Goal: Task Accomplishment & Management: Manage account settings

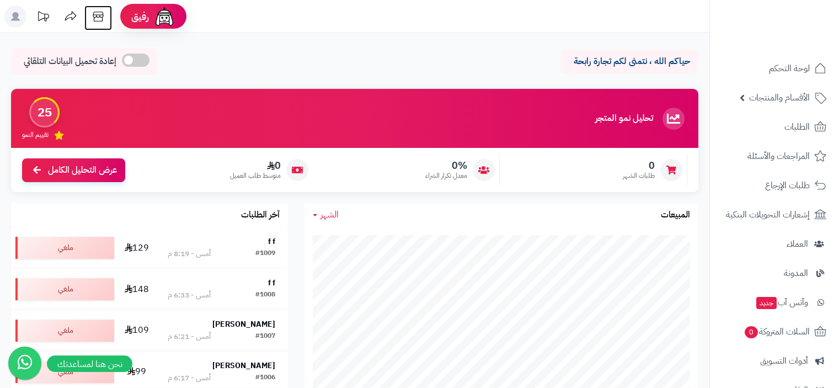
click at [97, 17] on icon at bounding box center [98, 17] width 10 height 10
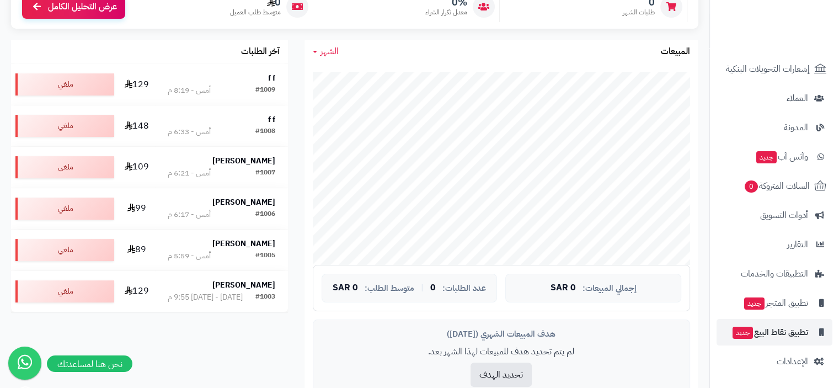
scroll to position [331, 0]
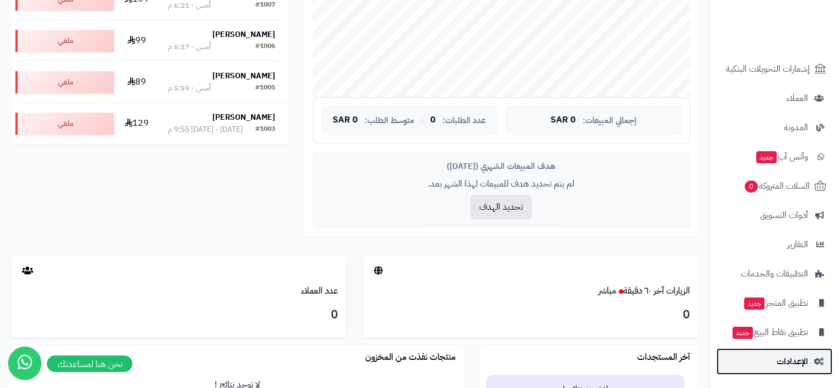
click at [786, 365] on span "الإعدادات" at bounding box center [792, 361] width 31 height 15
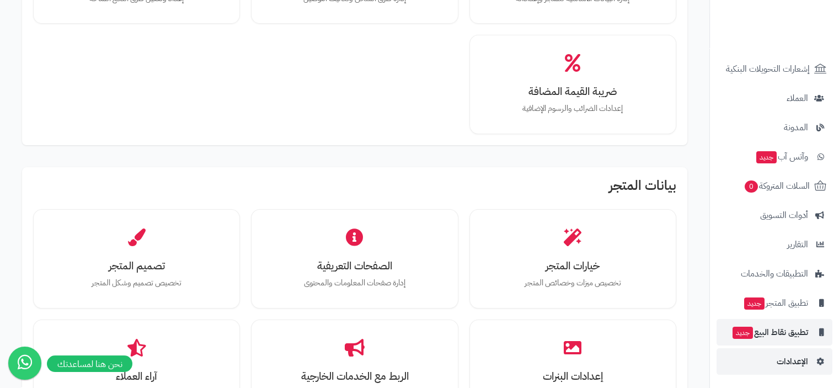
scroll to position [331, 0]
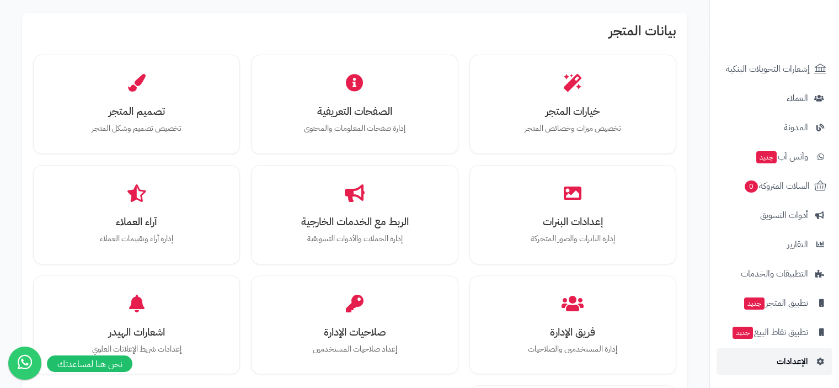
click at [801, 359] on span "الإعدادات" at bounding box center [792, 361] width 31 height 15
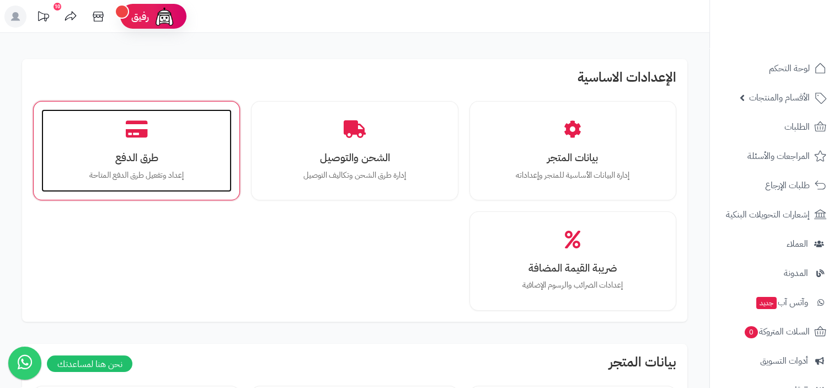
click at [126, 153] on h3 "طرق الدفع" at bounding box center [136, 158] width 168 height 12
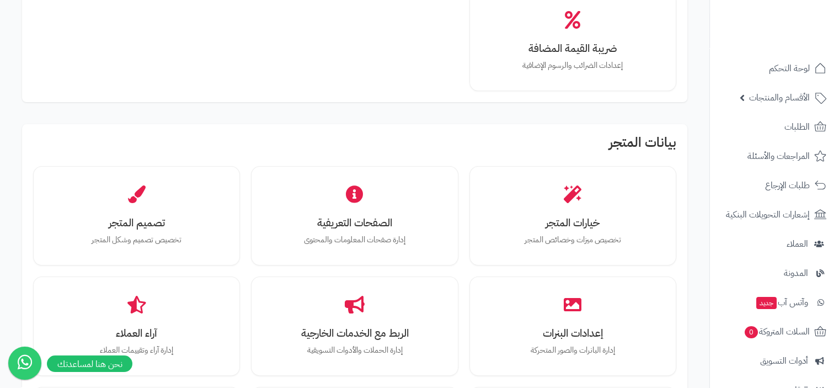
scroll to position [221, 0]
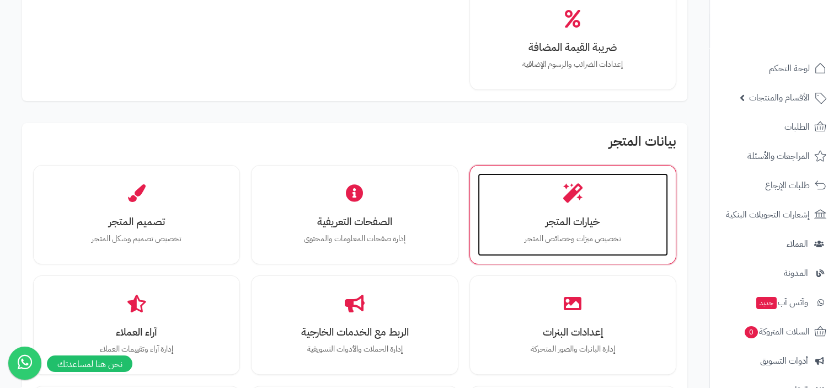
click at [578, 221] on h3 "خيارات المتجر" at bounding box center [573, 222] width 168 height 12
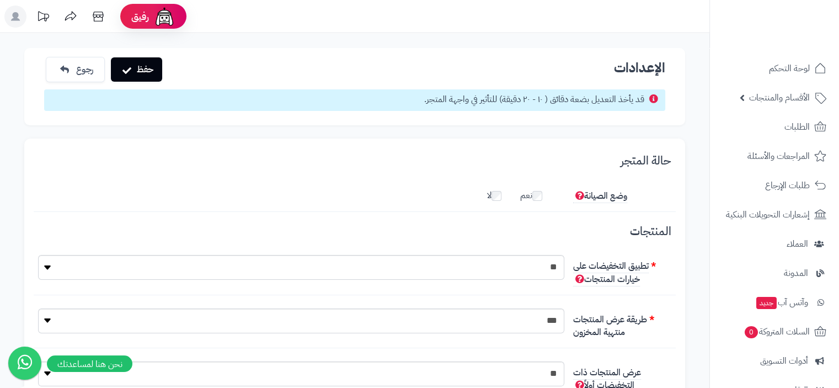
scroll to position [8, 0]
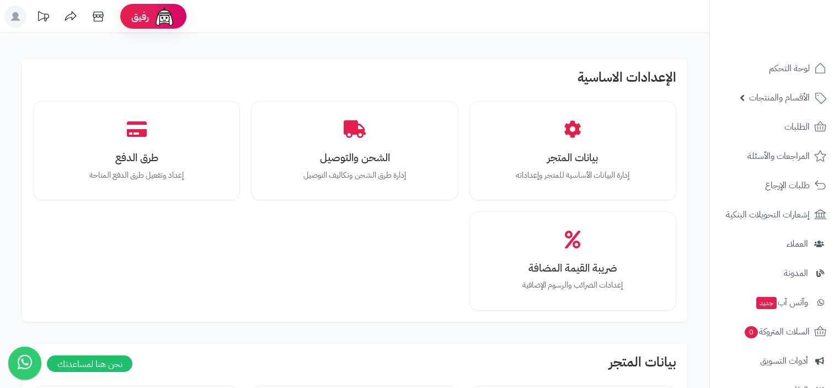
scroll to position [224, 0]
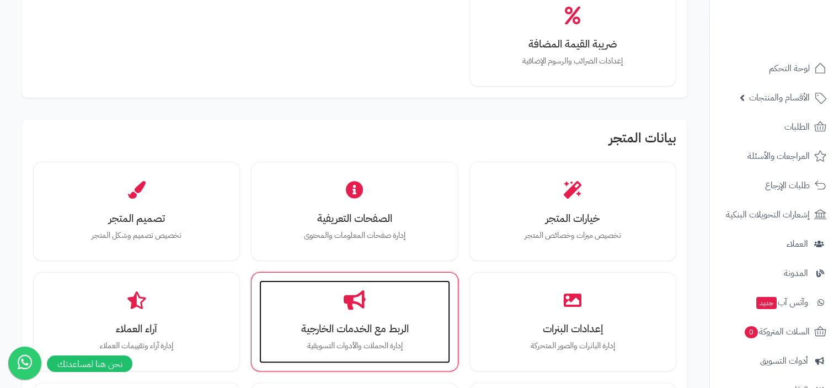
click at [369, 323] on h3 "الربط مع الخدمات الخارجية" at bounding box center [354, 329] width 168 height 12
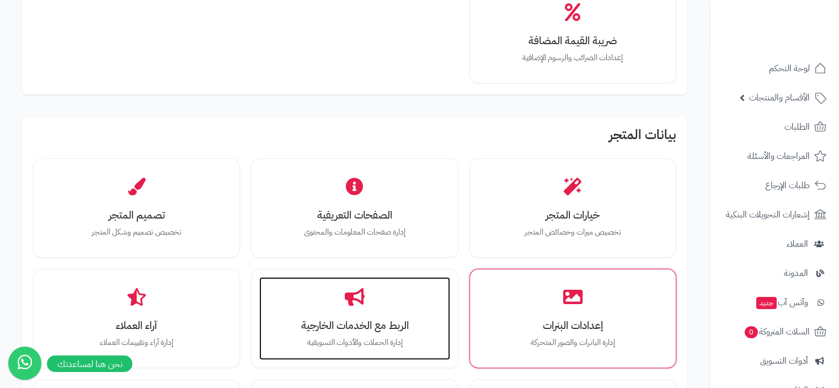
scroll to position [260, 0]
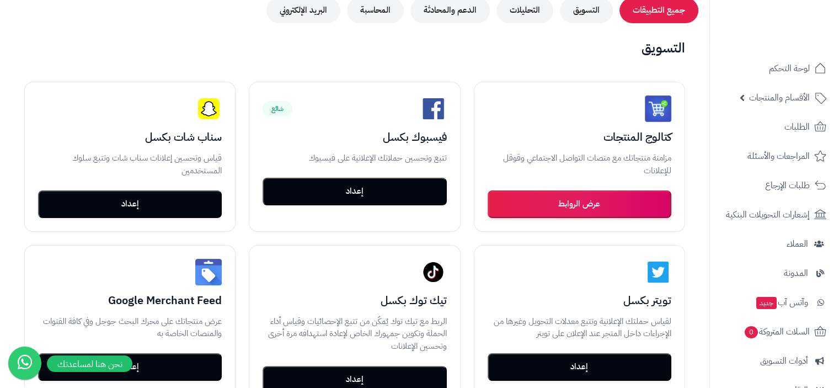
scroll to position [221, 0]
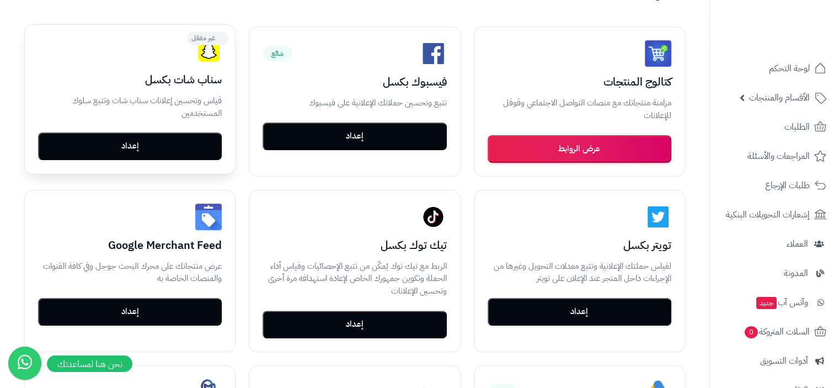
click at [137, 147] on button "إعداد" at bounding box center [130, 146] width 184 height 28
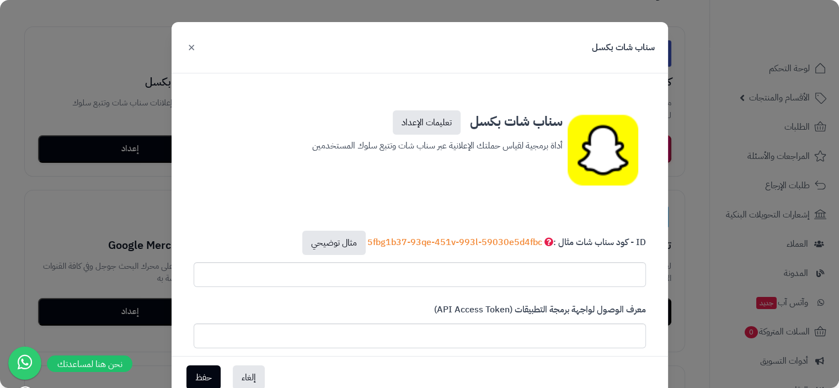
click at [195, 48] on button "×" at bounding box center [191, 47] width 13 height 24
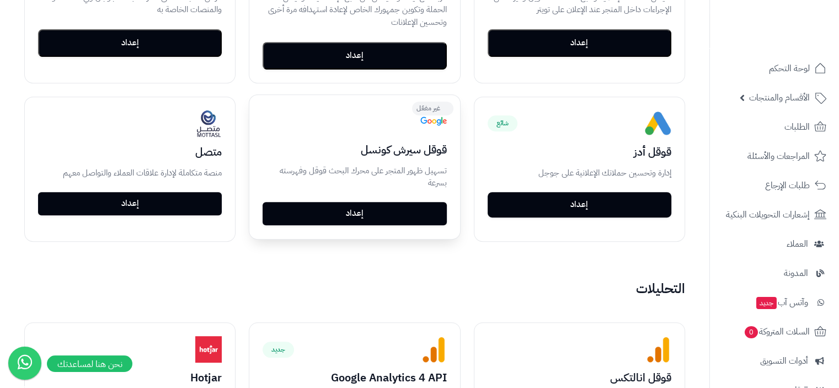
scroll to position [497, 0]
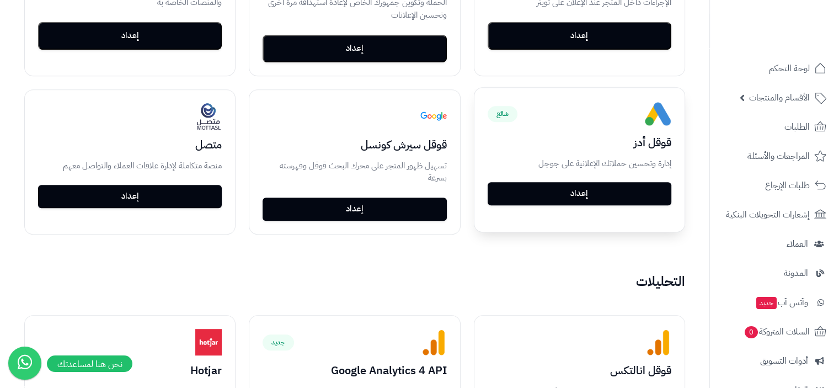
click at [591, 197] on button "إعداد" at bounding box center [580, 193] width 184 height 23
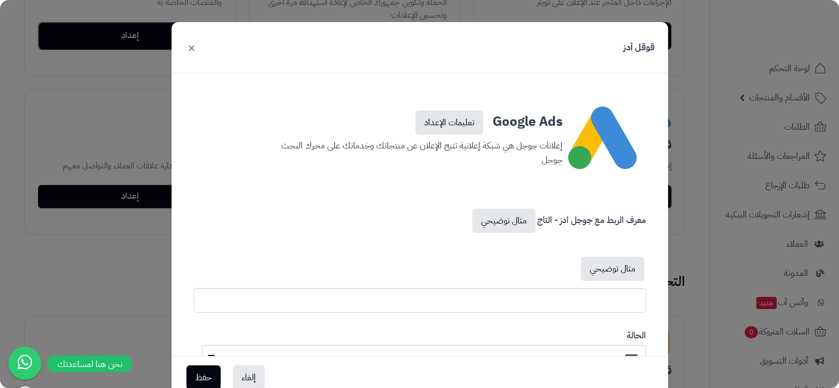
scroll to position [44, 0]
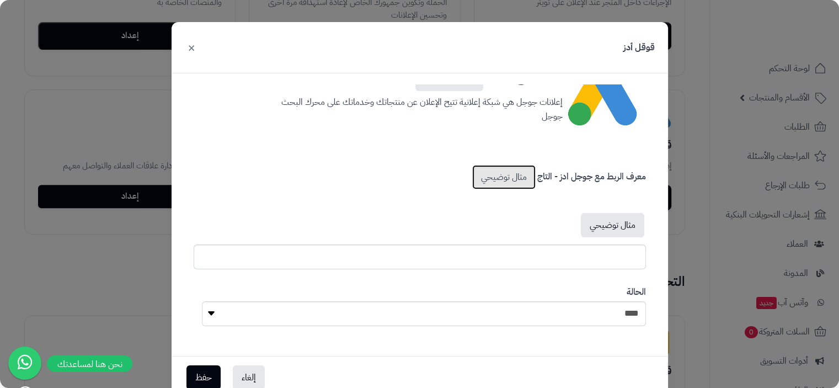
click at [518, 182] on link "مثال توضيحي" at bounding box center [503, 177] width 63 height 24
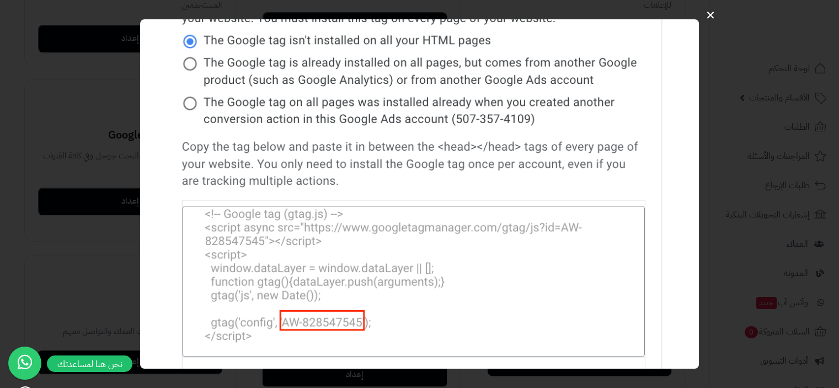
scroll to position [386, 0]
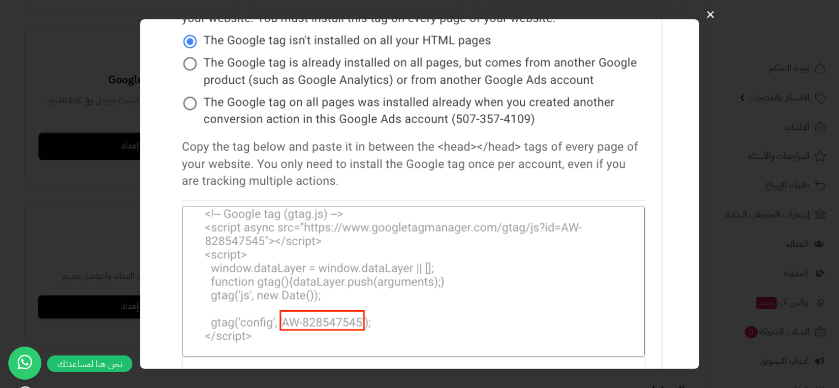
click at [716, 15] on button "×" at bounding box center [710, 14] width 21 height 35
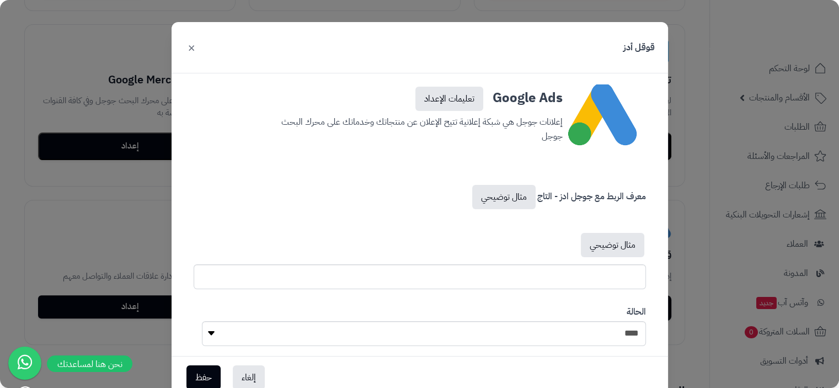
scroll to position [44, 0]
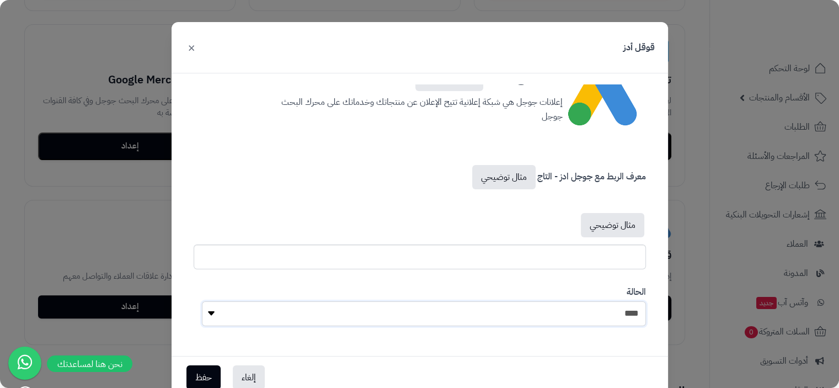
click at [377, 317] on select "**** ****" at bounding box center [424, 313] width 444 height 25
select select "*"
click at [206, 301] on select "**** ****" at bounding box center [424, 313] width 444 height 25
click at [209, 375] on button "حفظ" at bounding box center [203, 377] width 34 height 24
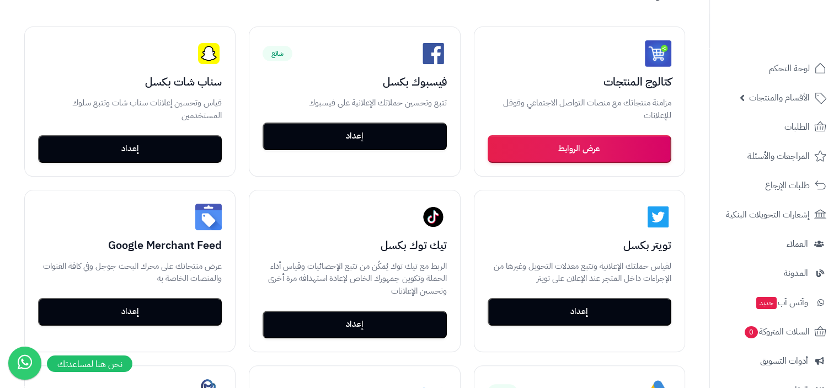
scroll to position [221, 0]
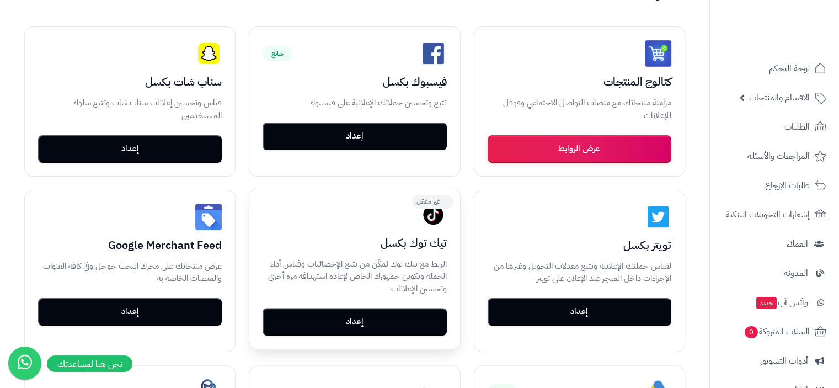
click at [390, 323] on button "إعداد" at bounding box center [355, 322] width 184 height 28
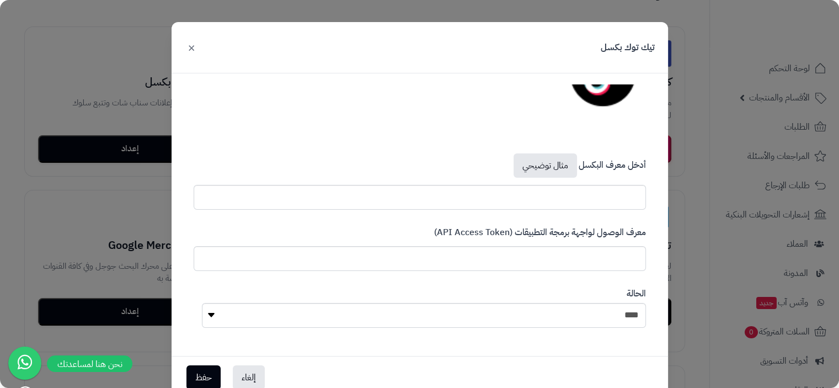
scroll to position [77, 0]
click at [433, 313] on select "**** ****" at bounding box center [424, 314] width 444 height 25
select select "*"
click at [206, 302] on select "**** ****" at bounding box center [424, 314] width 444 height 25
click at [214, 377] on button "حفظ" at bounding box center [203, 377] width 34 height 24
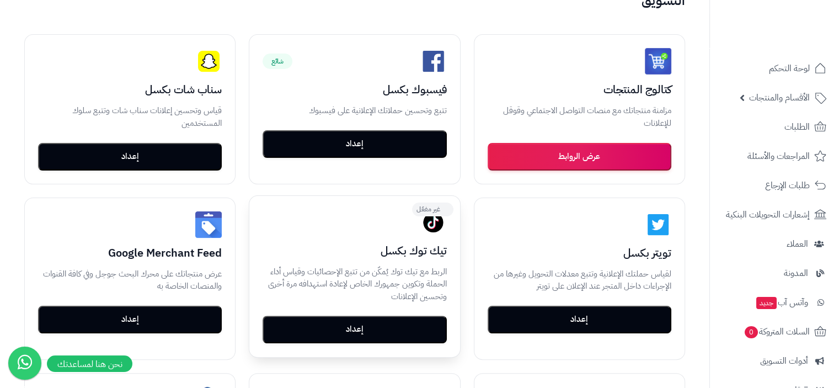
scroll to position [178, 0]
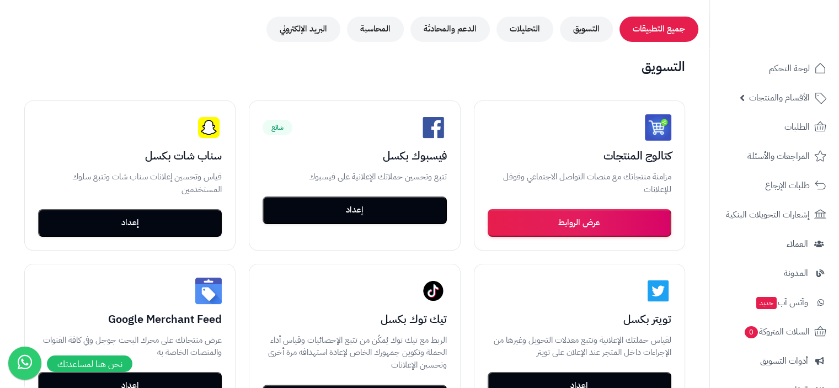
scroll to position [168, 0]
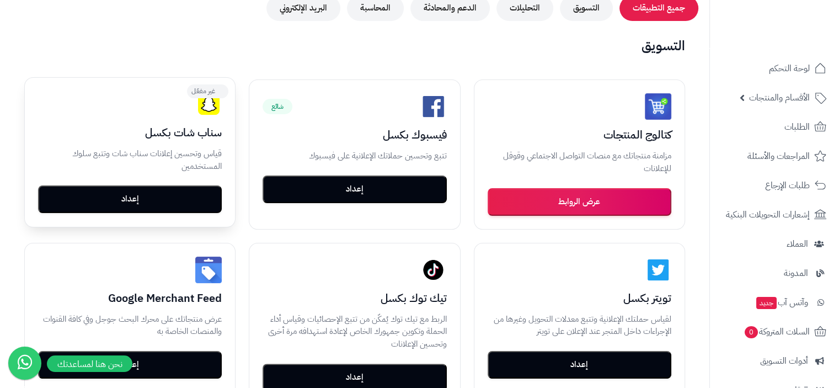
click at [194, 204] on button "إعداد" at bounding box center [130, 199] width 184 height 28
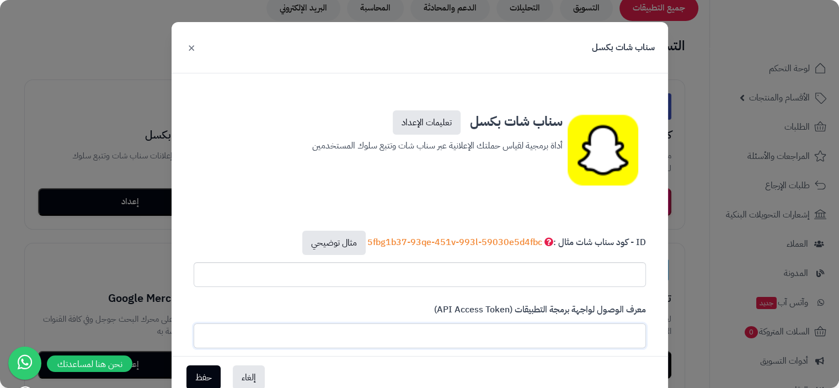
click at [295, 340] on input "text" at bounding box center [420, 335] width 452 height 25
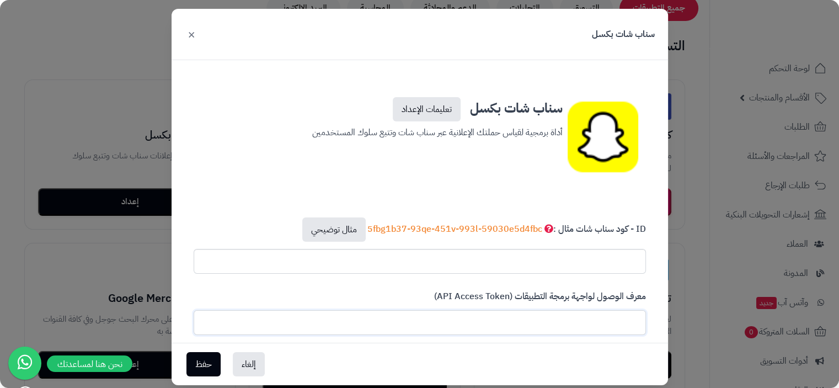
scroll to position [33, 0]
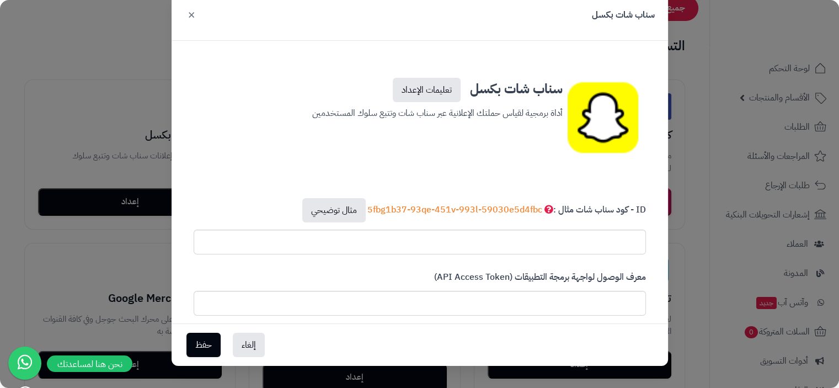
click at [198, 14] on button "×" at bounding box center [191, 14] width 13 height 24
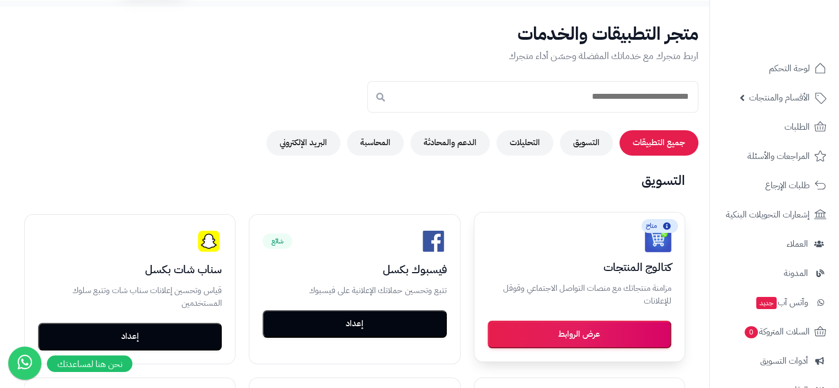
scroll to position [2, 0]
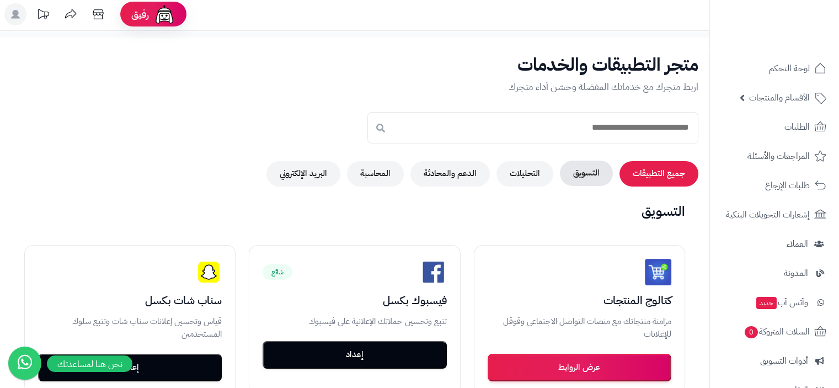
click at [587, 174] on button "التسويق" at bounding box center [586, 173] width 53 height 25
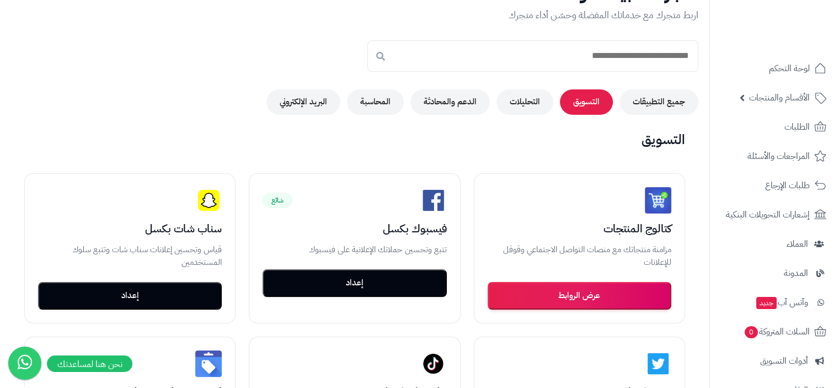
scroll to position [52, 0]
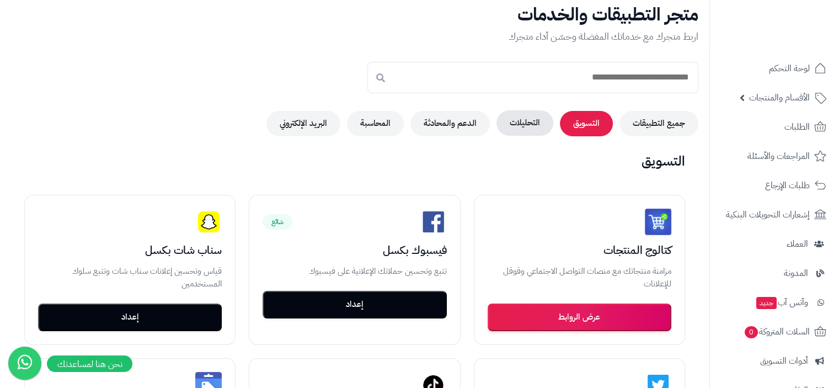
click at [531, 121] on button "التحليلات" at bounding box center [525, 122] width 57 height 25
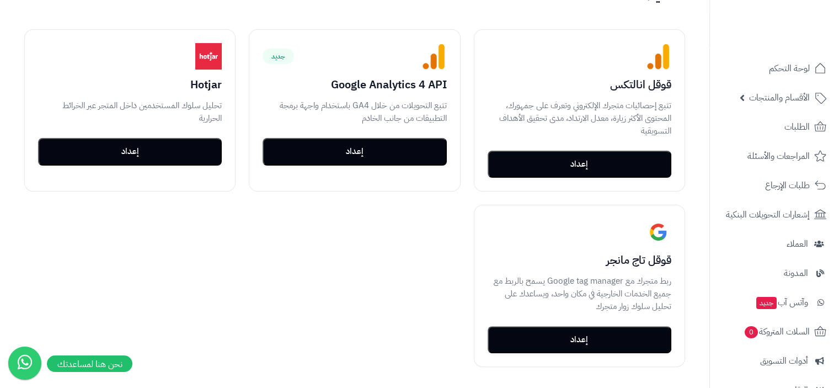
scroll to position [17, 0]
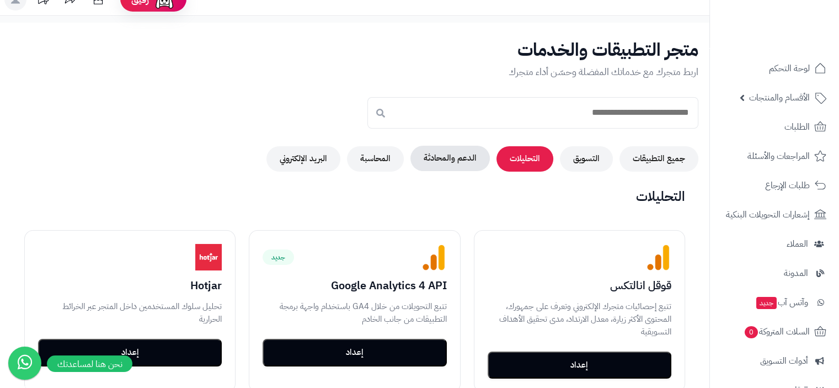
click at [455, 161] on button "الدعم والمحادثة" at bounding box center [449, 158] width 79 height 25
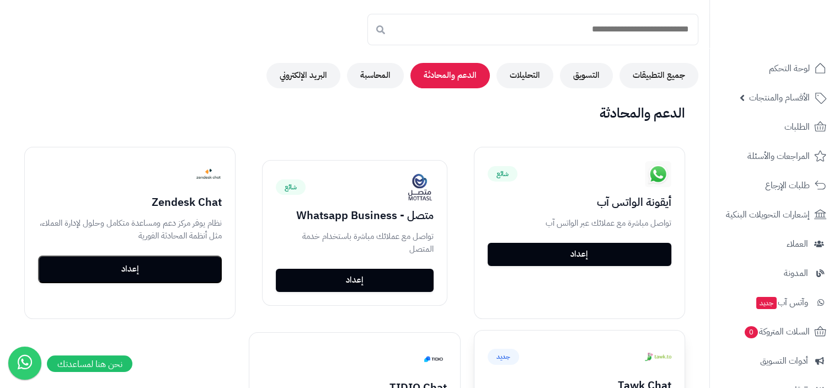
scroll to position [44, 0]
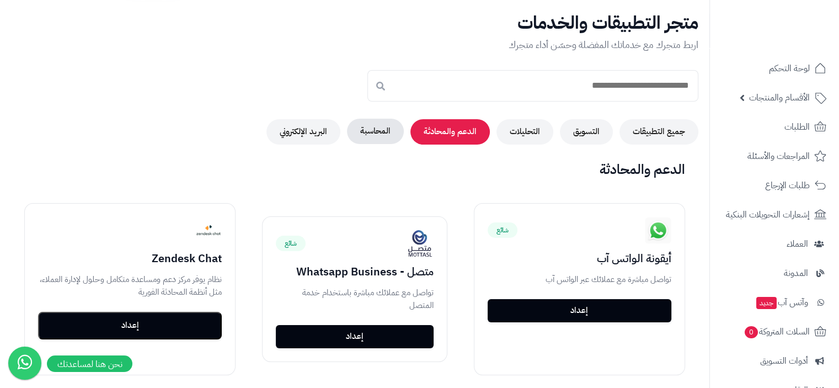
click at [369, 134] on button "المحاسبة" at bounding box center [375, 131] width 57 height 25
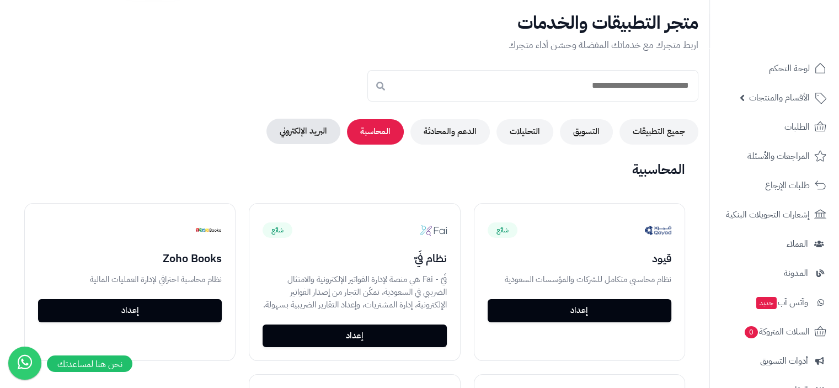
click at [319, 132] on button "البريد الإلكتروني" at bounding box center [303, 131] width 74 height 25
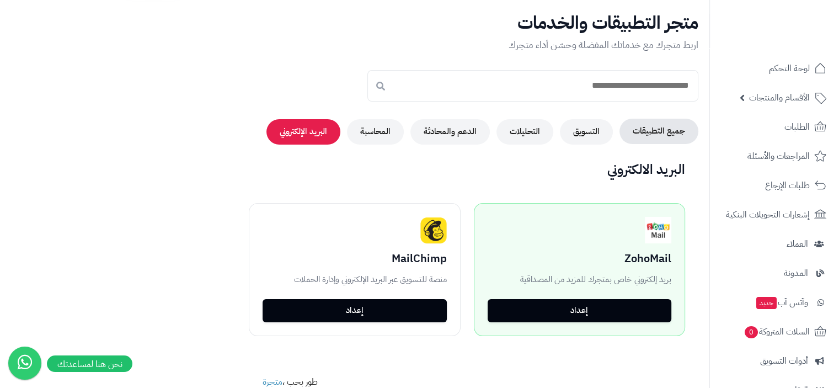
click at [651, 132] on button "جميع التطبيقات" at bounding box center [659, 131] width 79 height 25
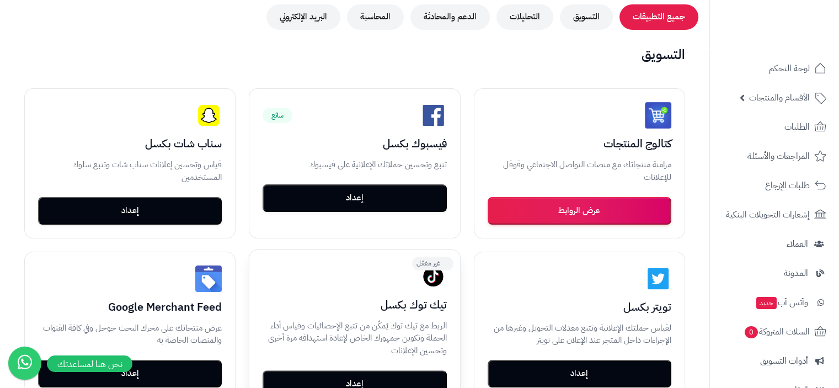
scroll to position [154, 0]
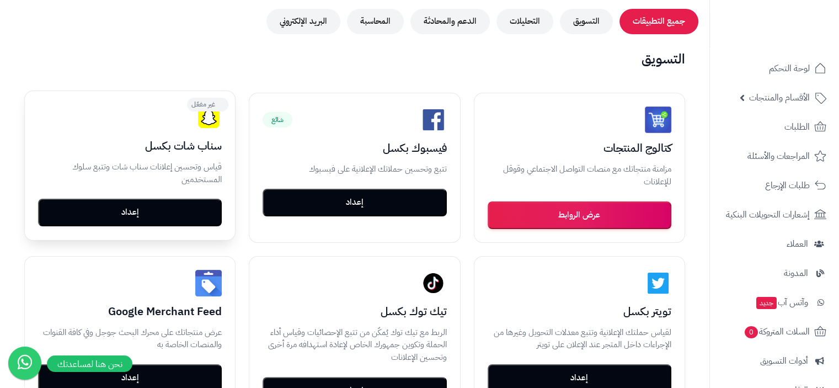
click at [177, 214] on button "إعداد" at bounding box center [130, 213] width 184 height 28
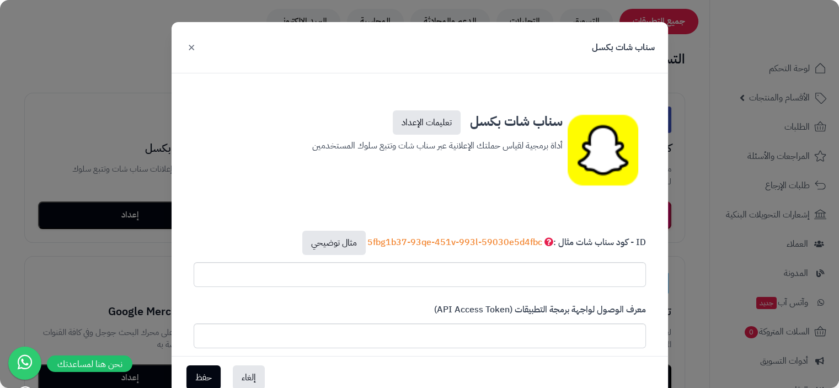
click at [198, 46] on button "×" at bounding box center [191, 47] width 13 height 24
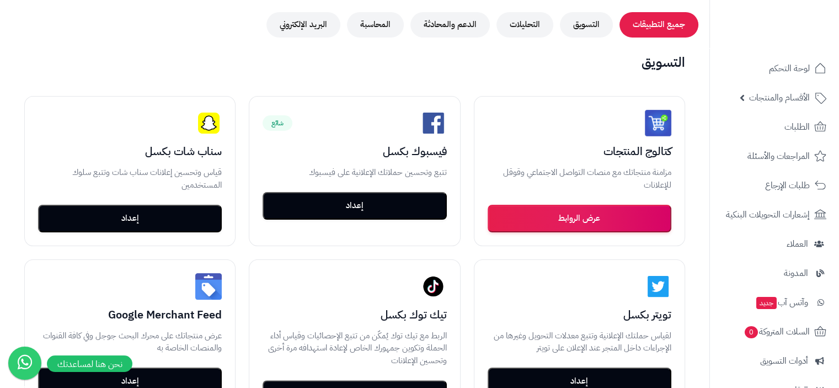
scroll to position [221, 0]
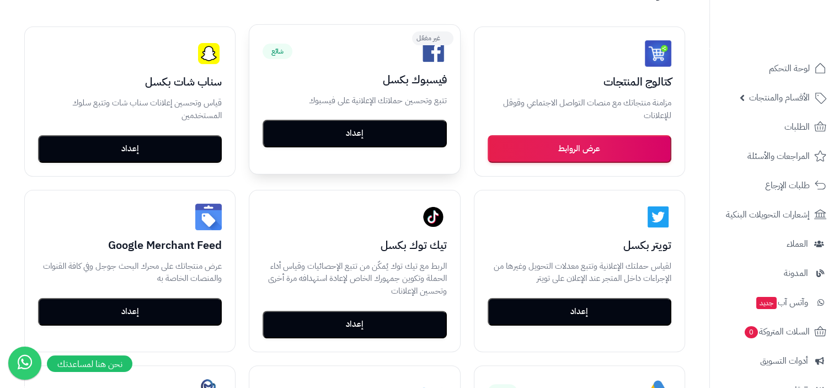
click at [376, 135] on button "إعداد" at bounding box center [355, 134] width 184 height 28
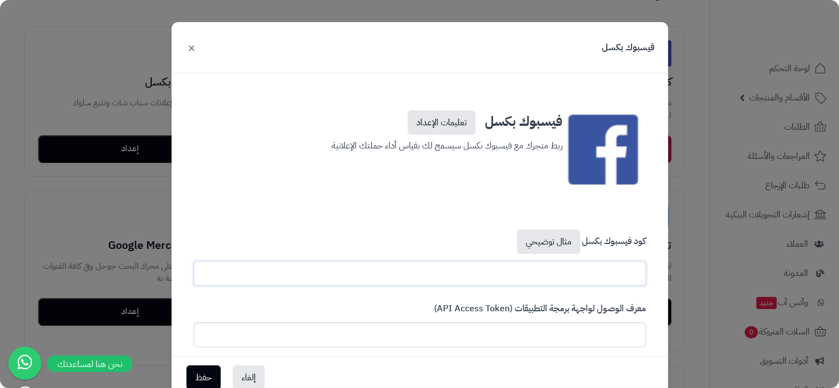
click at [568, 276] on input "text" at bounding box center [420, 273] width 452 height 25
click at [195, 50] on button "×" at bounding box center [191, 47] width 13 height 24
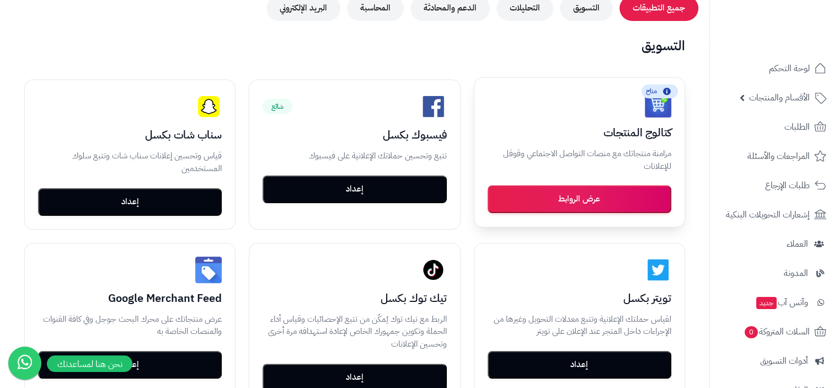
scroll to position [166, 0]
